Goal: Information Seeking & Learning: Learn about a topic

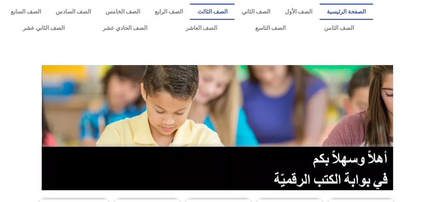
click at [228, 12] on link "الصف الثالث" at bounding box center [212, 12] width 45 height 16
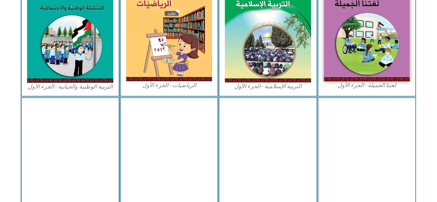
scroll to position [251, 0]
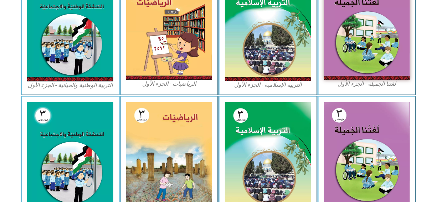
click at [212, 80] on div "الرياضيات - الجزء الأول​" at bounding box center [169, 32] width 99 height 128
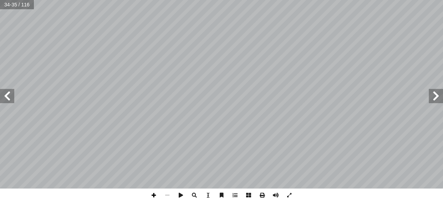
click at [153, 190] on span at bounding box center [154, 196] width 14 height 14
click at [208, 0] on html "الصفحة الرئيسية الصف الأول الصف الثاني الصف الثالث الصف الرابع الصف الخامس الصف…" at bounding box center [221, 32] width 443 height 65
click at [253, 65] on html "الصفحة الرئيسية الصف الأول الصف الثاني الصف الثالث الصف الرابع الصف الخامس الصف…" at bounding box center [221, 32] width 443 height 65
